Goal: Task Accomplishment & Management: Manage account settings

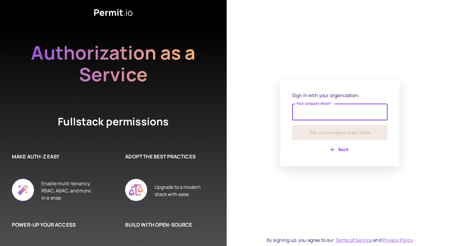
click at [314, 111] on input "Your company email   *" at bounding box center [339, 112] width 95 height 17
type input "**********"
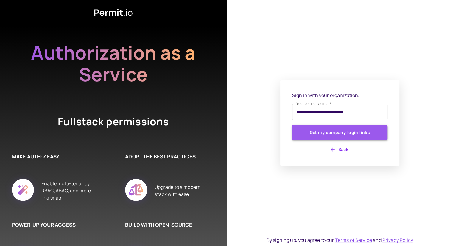
click at [336, 133] on button "Get my company login links" at bounding box center [339, 132] width 95 height 15
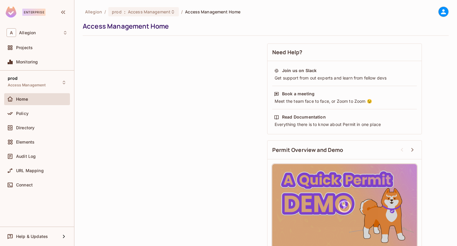
click at [439, 17] on div at bounding box center [444, 12] width 10 height 10
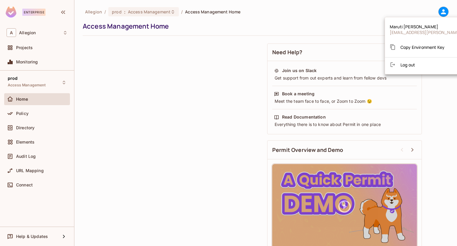
click at [154, 16] on div at bounding box center [228, 123] width 457 height 246
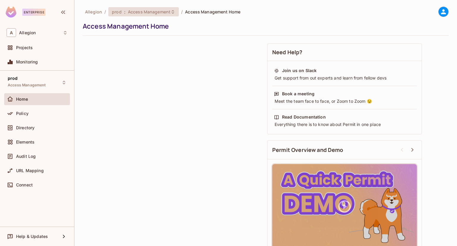
click at [154, 14] on span "Access Management" at bounding box center [149, 12] width 43 height 6
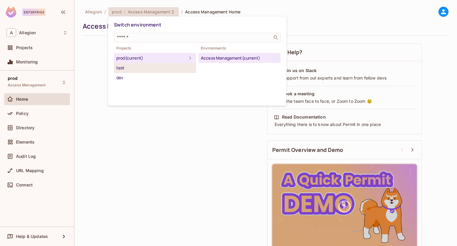
click at [163, 69] on div "test" at bounding box center [154, 67] width 77 height 7
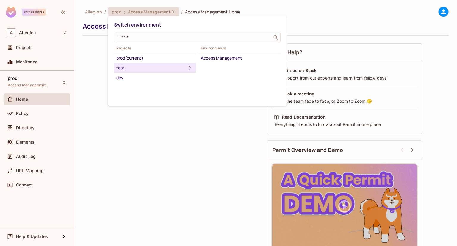
click at [163, 69] on div "test" at bounding box center [151, 67] width 70 height 7
click at [232, 59] on div "Access Management" at bounding box center [239, 57] width 77 height 7
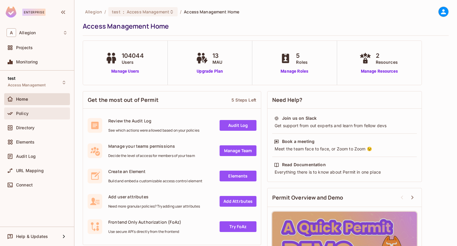
click at [41, 111] on div "Policy" at bounding box center [42, 113] width 52 height 5
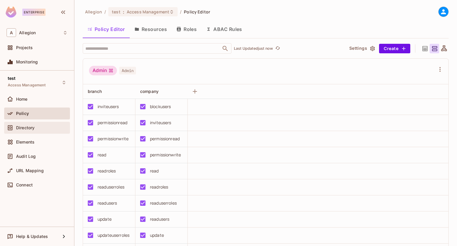
click at [40, 125] on div "Directory" at bounding box center [42, 127] width 52 height 5
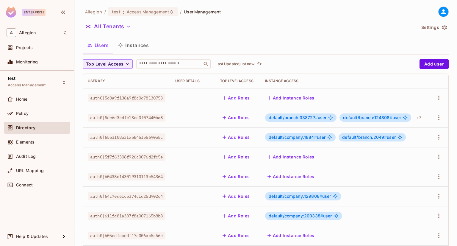
click at [138, 43] on button "Instances" at bounding box center [133, 45] width 40 height 15
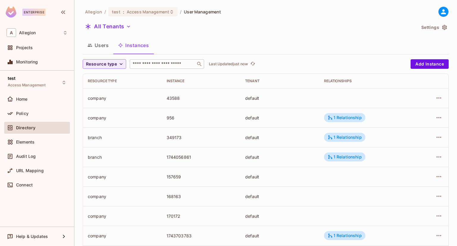
click at [142, 65] on input "text" at bounding box center [163, 64] width 63 height 6
click at [163, 15] on div "test : Access Management" at bounding box center [142, 11] width 69 height 9
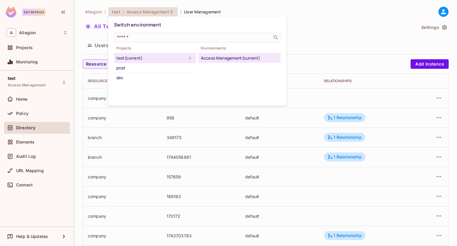
click at [208, 75] on div "Projects test (current) prod dev Environments Access Management (current)" at bounding box center [197, 64] width 167 height 38
click at [158, 74] on div "dev" at bounding box center [154, 77] width 77 height 7
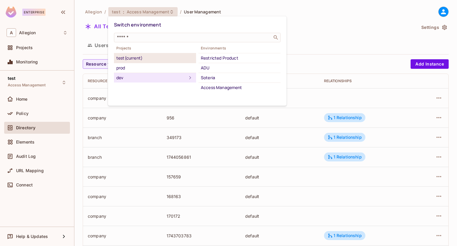
click at [183, 57] on div "test (current)" at bounding box center [154, 57] width 77 height 7
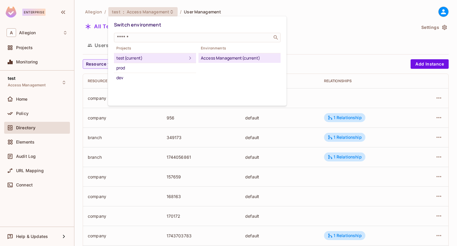
click at [314, 61] on div at bounding box center [228, 123] width 457 height 246
